Goal: Check status: Check status

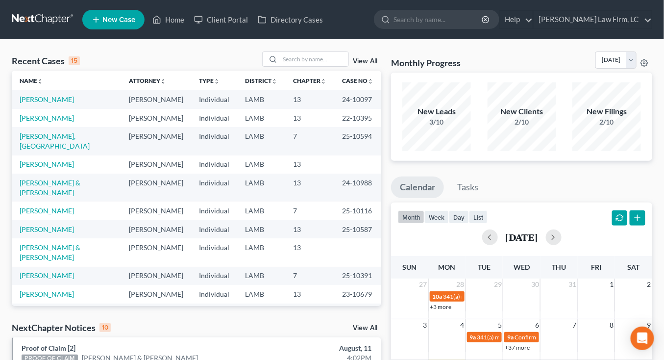
click at [338, 220] on td "25-10587" at bounding box center [357, 229] width 47 height 18
